Goal: Find specific page/section

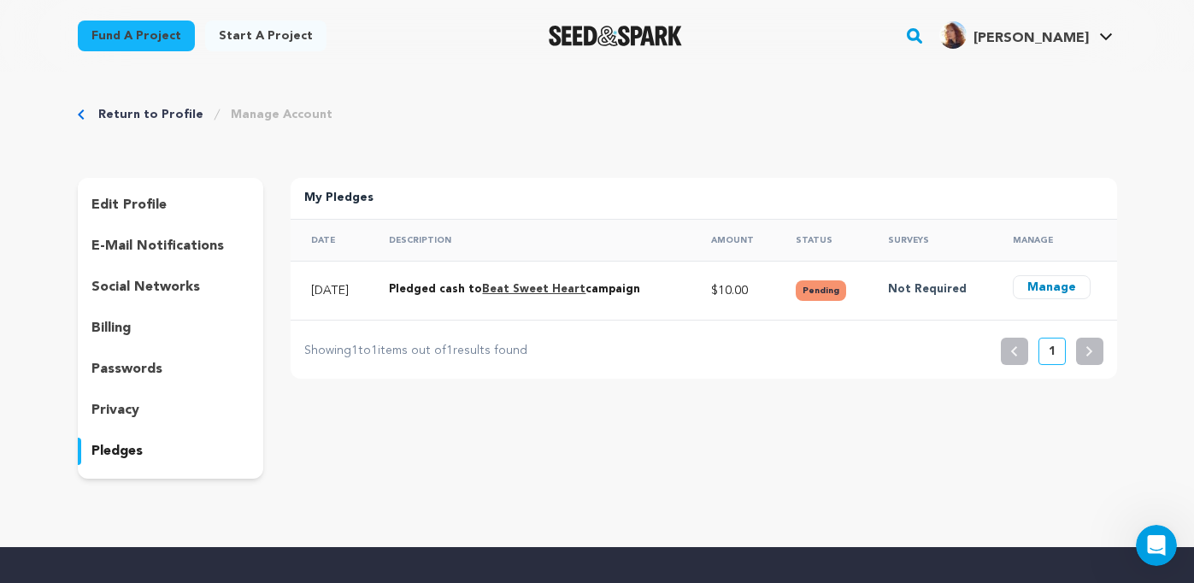
click at [157, 112] on link "Return to Profile" at bounding box center [150, 114] width 105 height 17
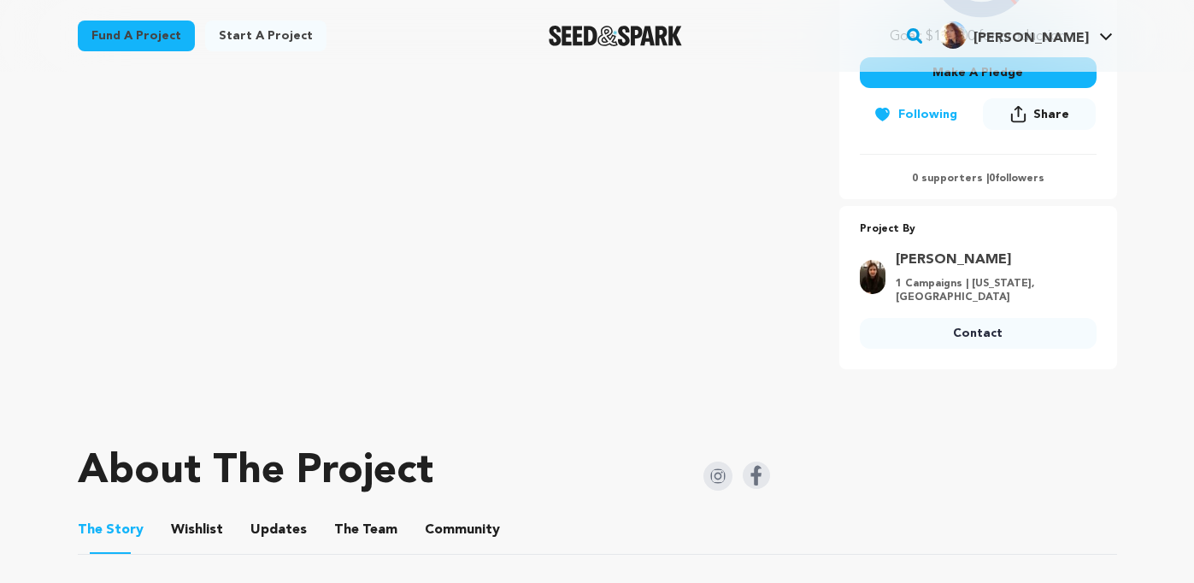
scroll to position [499, 0]
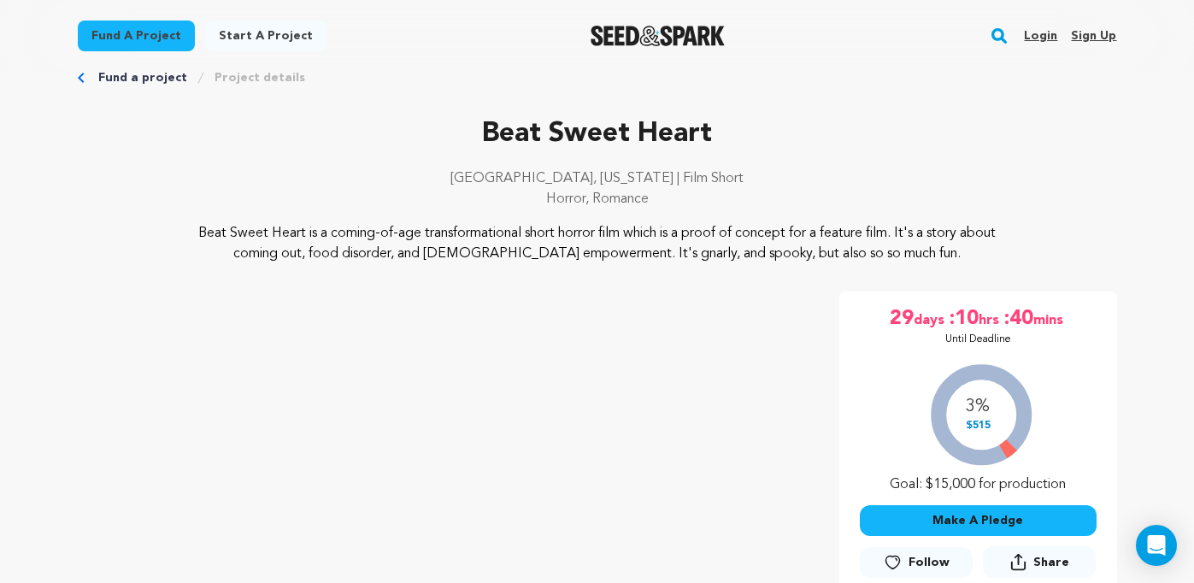
scroll to position [36, 0]
